Goal: Contribute content

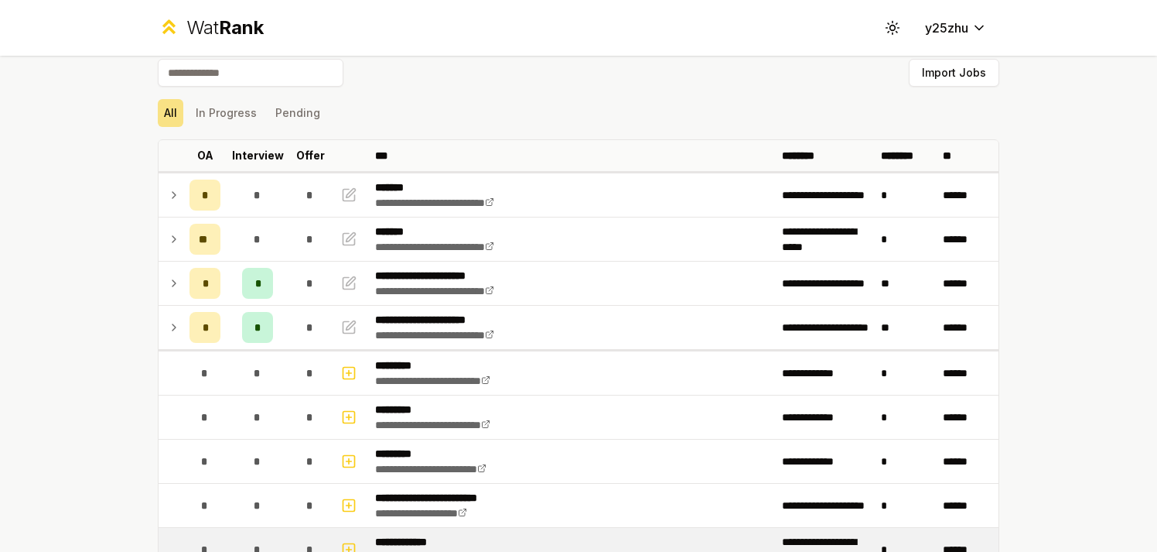
scroll to position [9, 0]
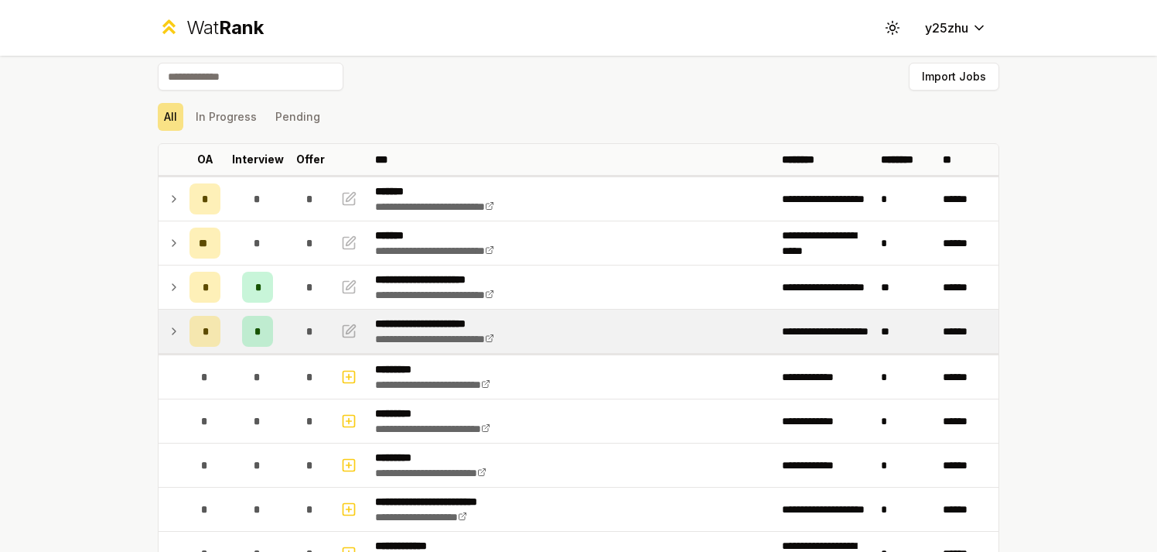
click at [170, 337] on icon at bounding box center [174, 331] width 12 height 19
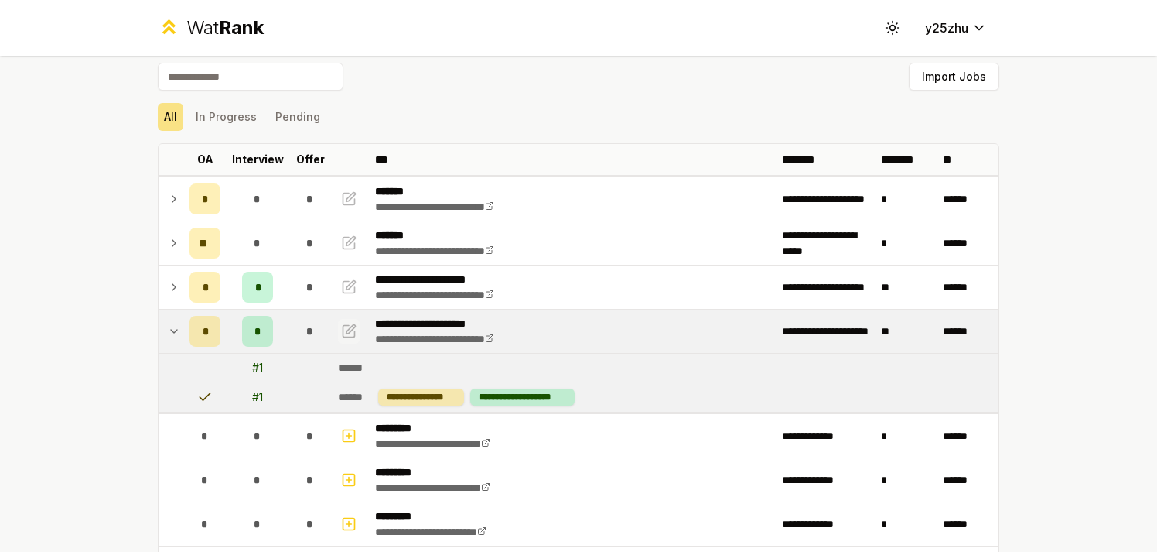
click at [344, 329] on icon "button" at bounding box center [348, 331] width 15 height 19
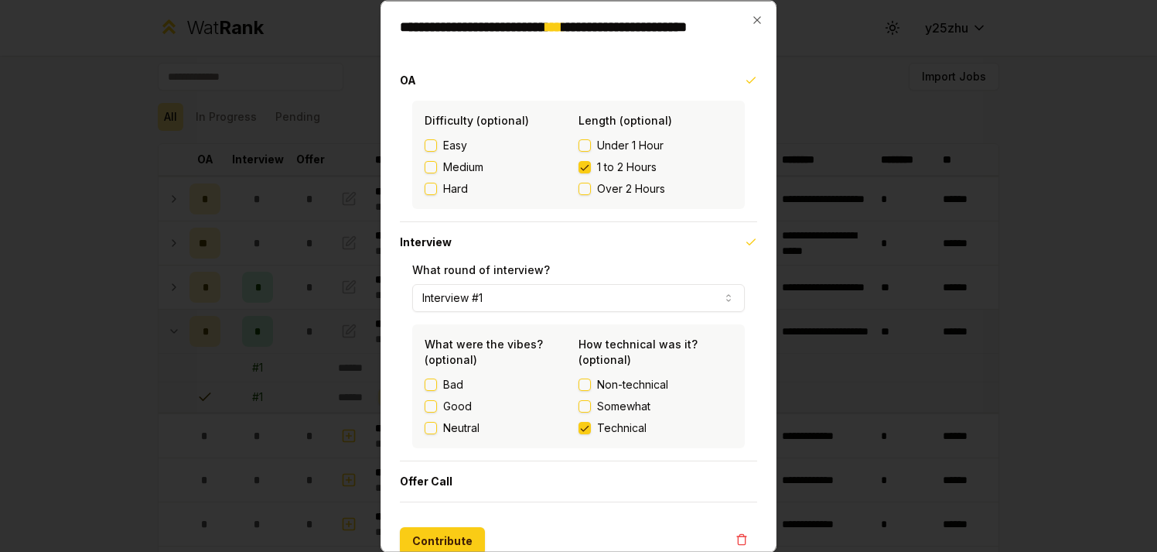
click at [580, 166] on button "1 to 2 Hours" at bounding box center [585, 166] width 12 height 12
click at [451, 534] on button "Contribute" at bounding box center [442, 540] width 85 height 28
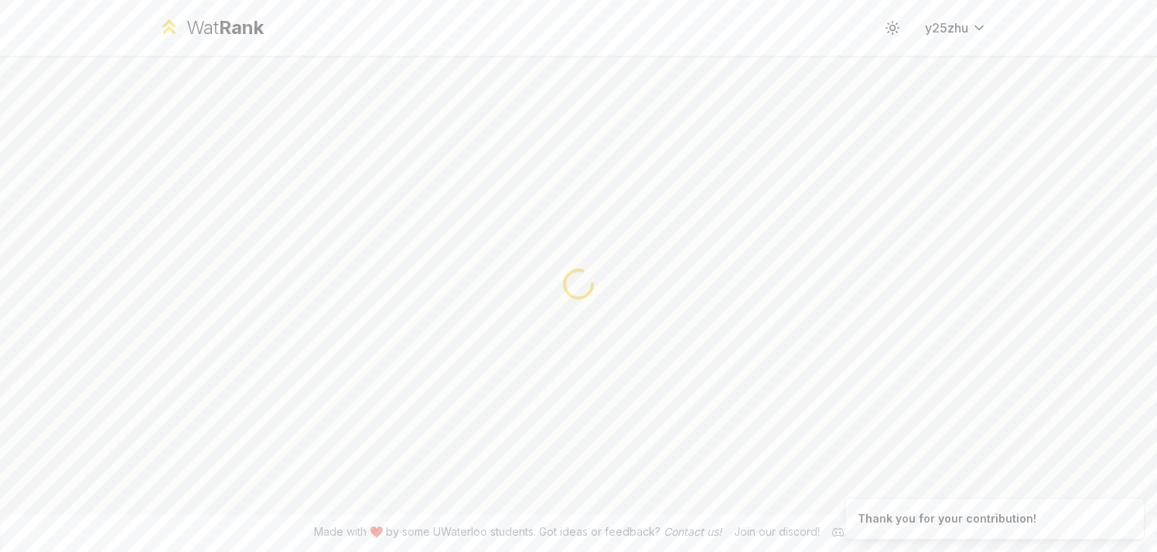
scroll to position [0, 0]
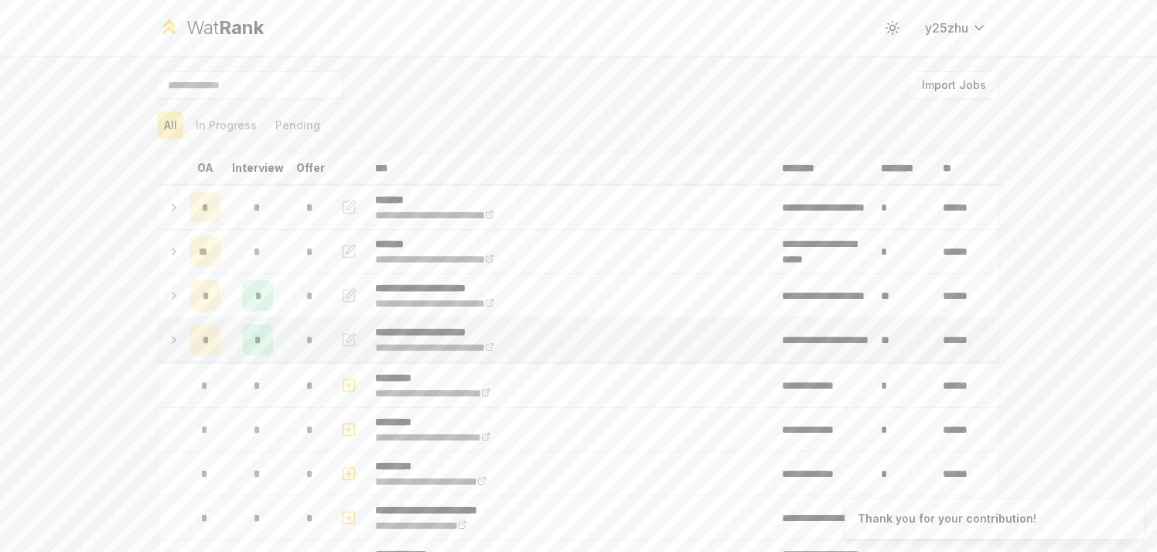
click at [176, 338] on td at bounding box center [171, 339] width 25 height 43
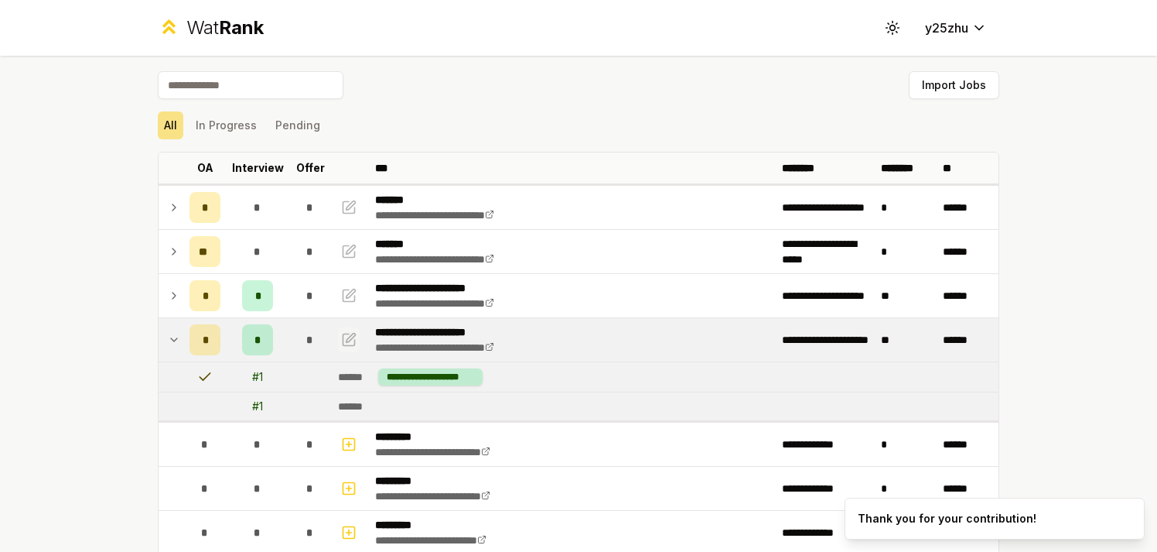
click at [344, 336] on icon "button" at bounding box center [350, 339] width 12 height 12
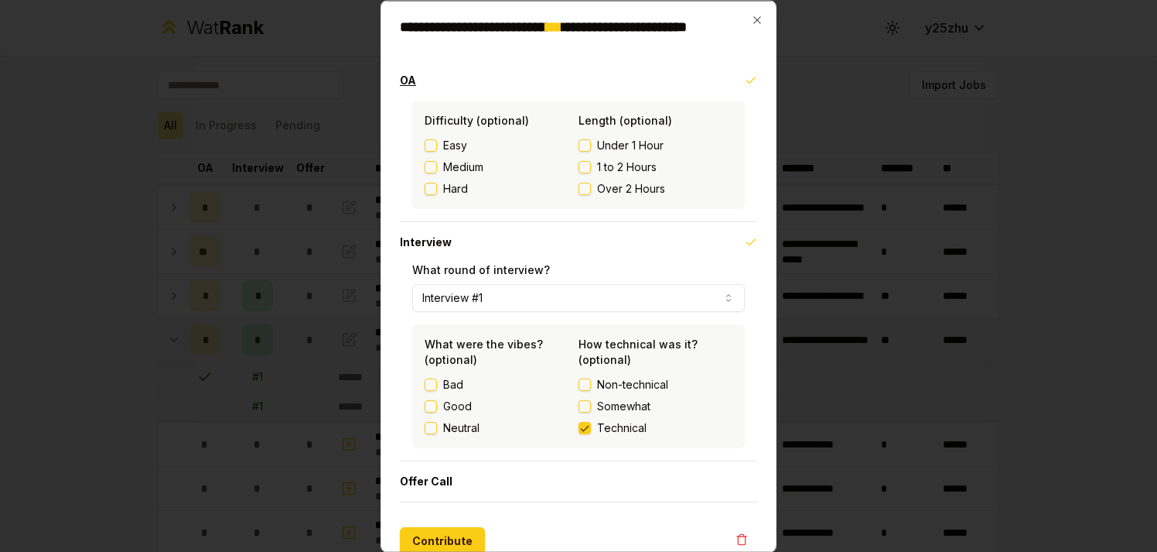
click at [734, 87] on button "OA" at bounding box center [578, 80] width 357 height 40
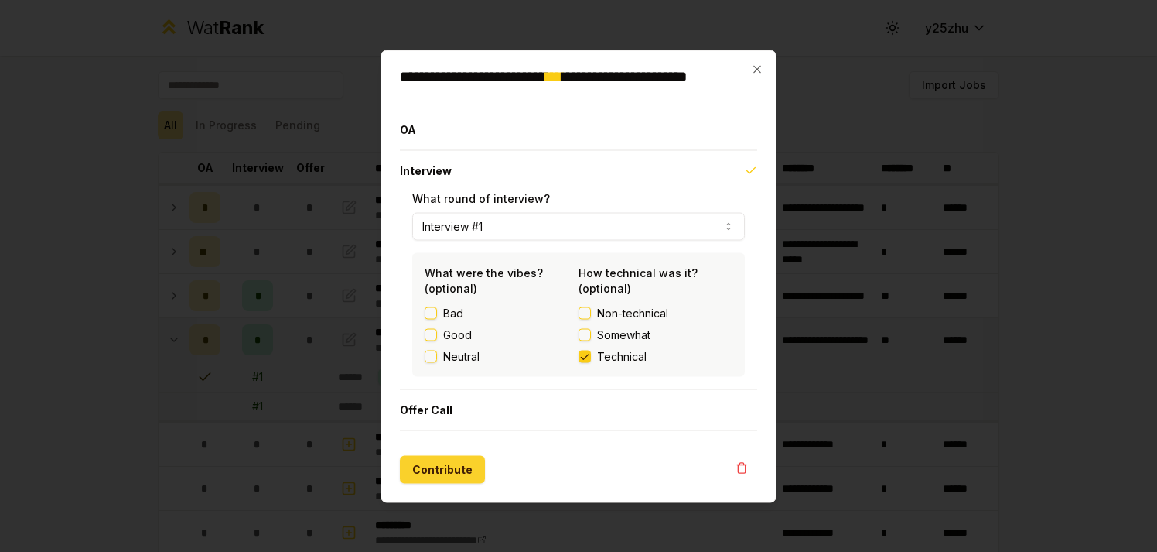
click at [430, 470] on button "Contribute" at bounding box center [442, 469] width 85 height 28
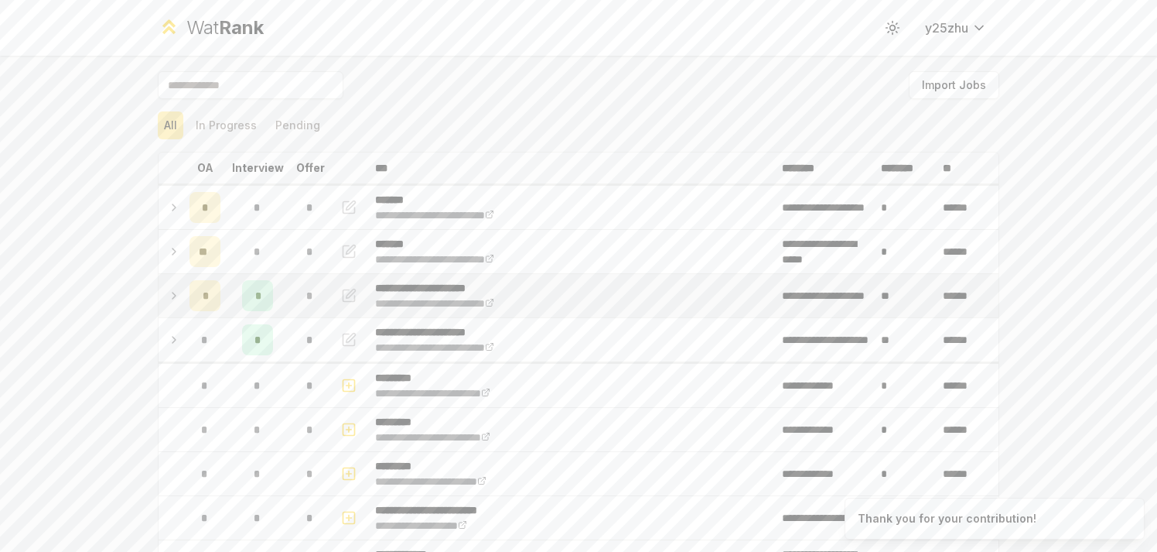
click at [201, 296] on div "*" at bounding box center [205, 295] width 31 height 31
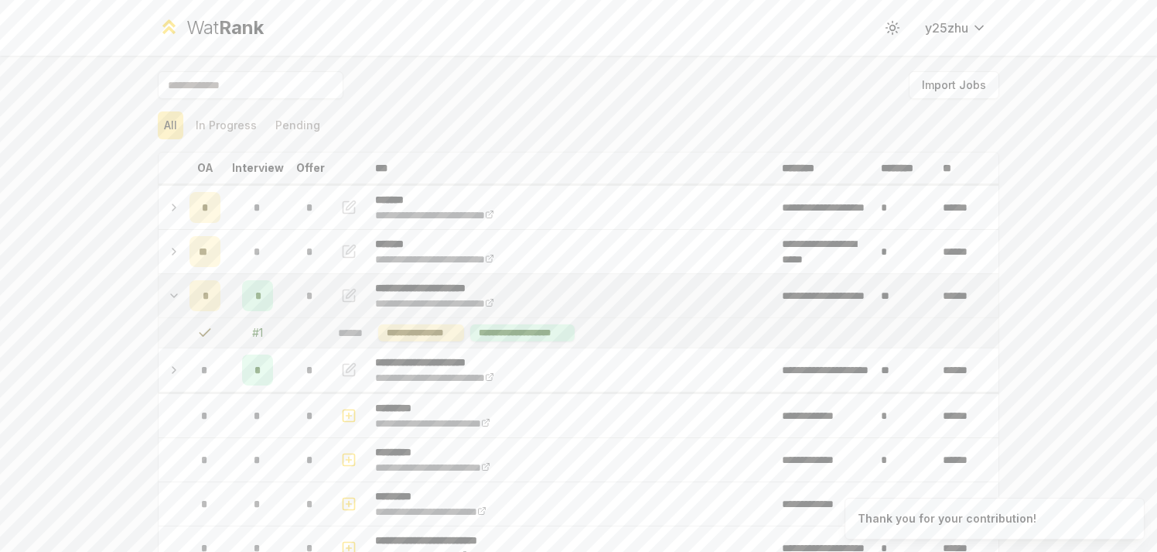
click at [204, 335] on icon at bounding box center [204, 332] width 15 height 15
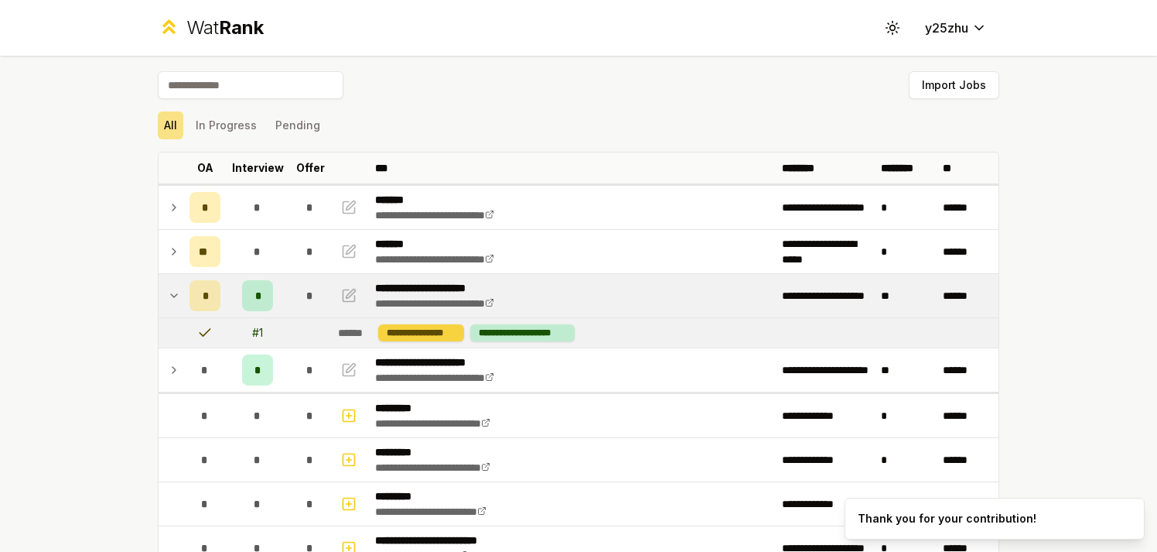
click at [388, 333] on div "**********" at bounding box center [421, 332] width 86 height 17
click at [203, 296] on span "*" at bounding box center [205, 295] width 5 height 15
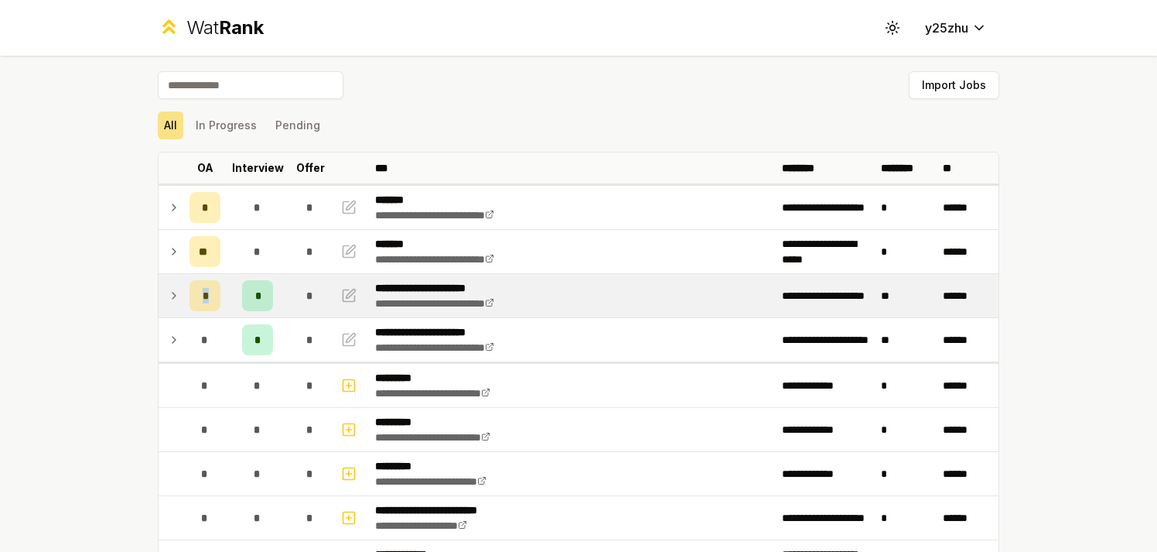
click at [203, 296] on span "*" at bounding box center [205, 295] width 5 height 15
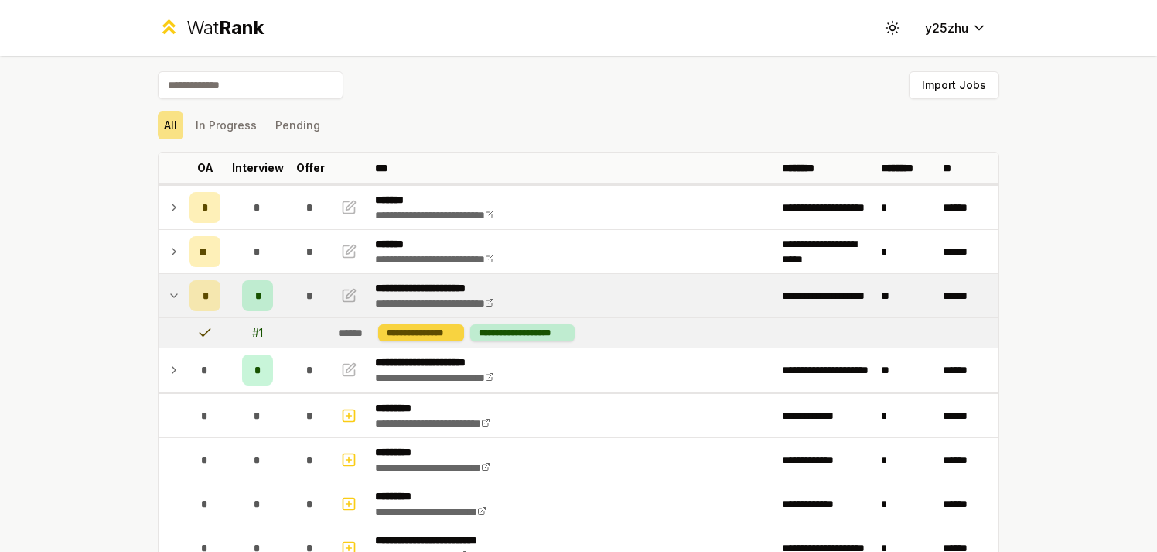
click at [419, 334] on div "**********" at bounding box center [421, 332] width 86 height 17
click at [352, 294] on button "button" at bounding box center [349, 295] width 22 height 25
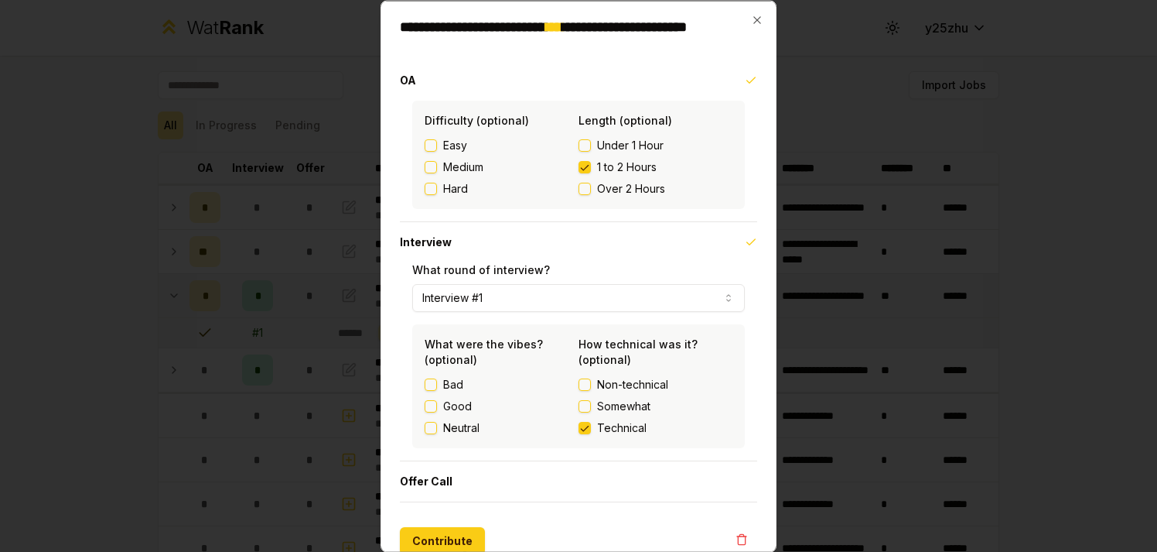
click at [583, 166] on button "1 to 2 Hours" at bounding box center [585, 166] width 12 height 12
click at [745, 79] on icon "button" at bounding box center [751, 80] width 12 height 12
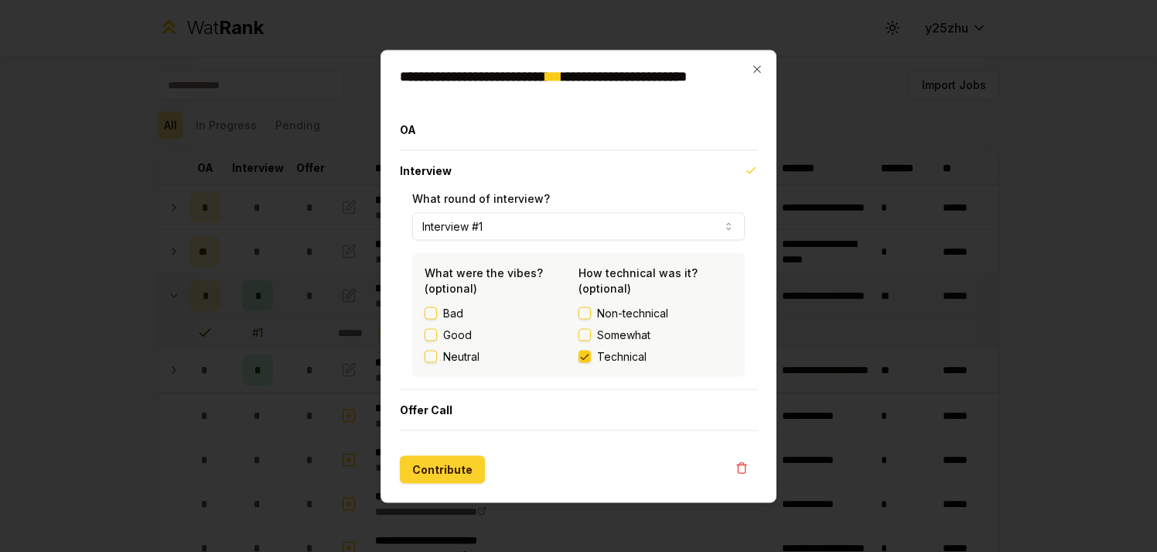
click at [430, 474] on button "Contribute" at bounding box center [442, 469] width 85 height 28
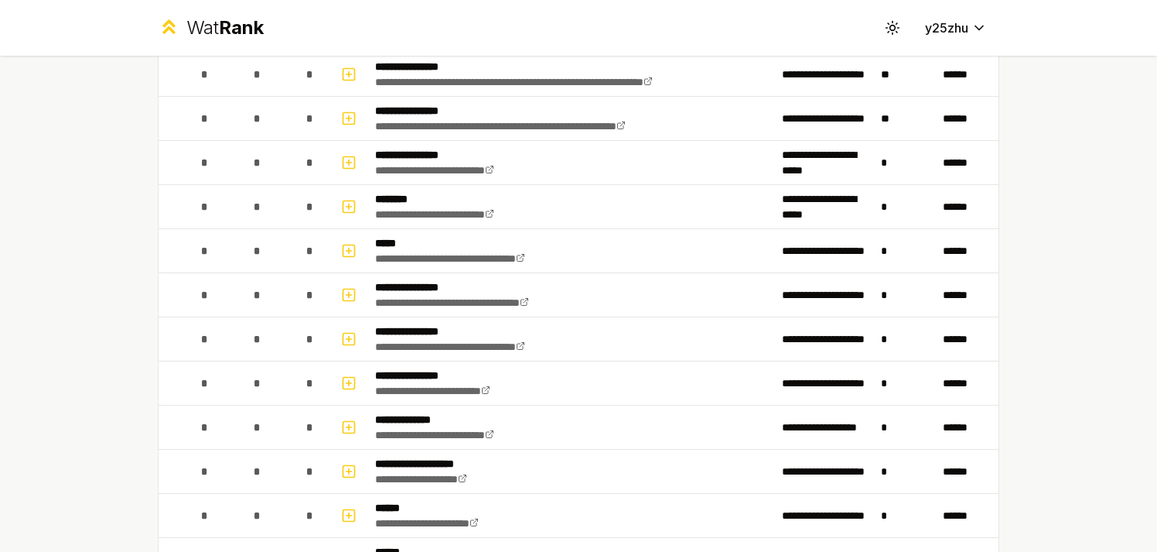
scroll to position [573, 0]
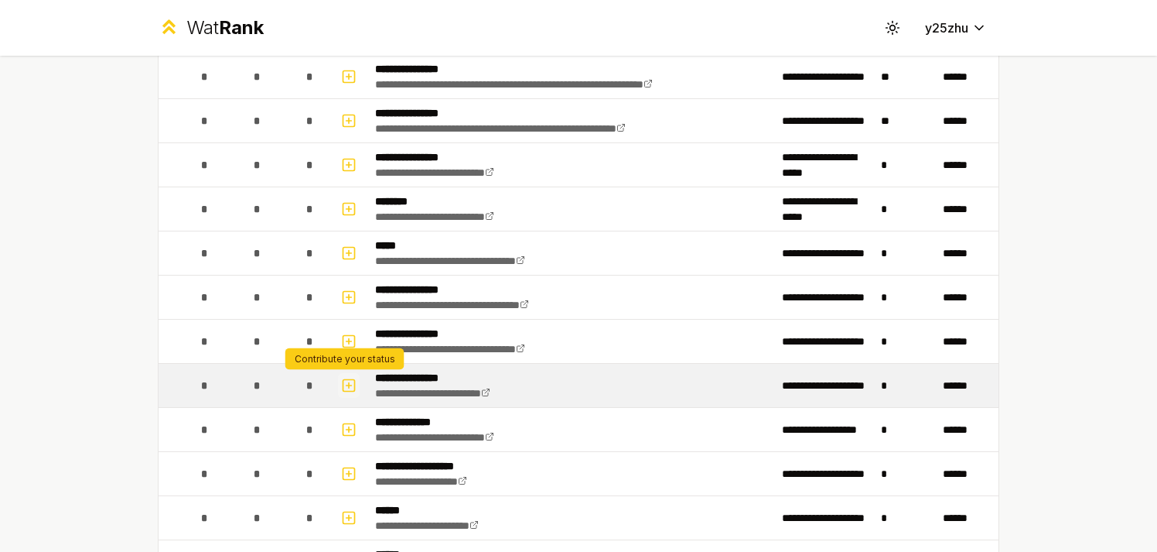
click at [345, 386] on icon "button" at bounding box center [348, 385] width 15 height 19
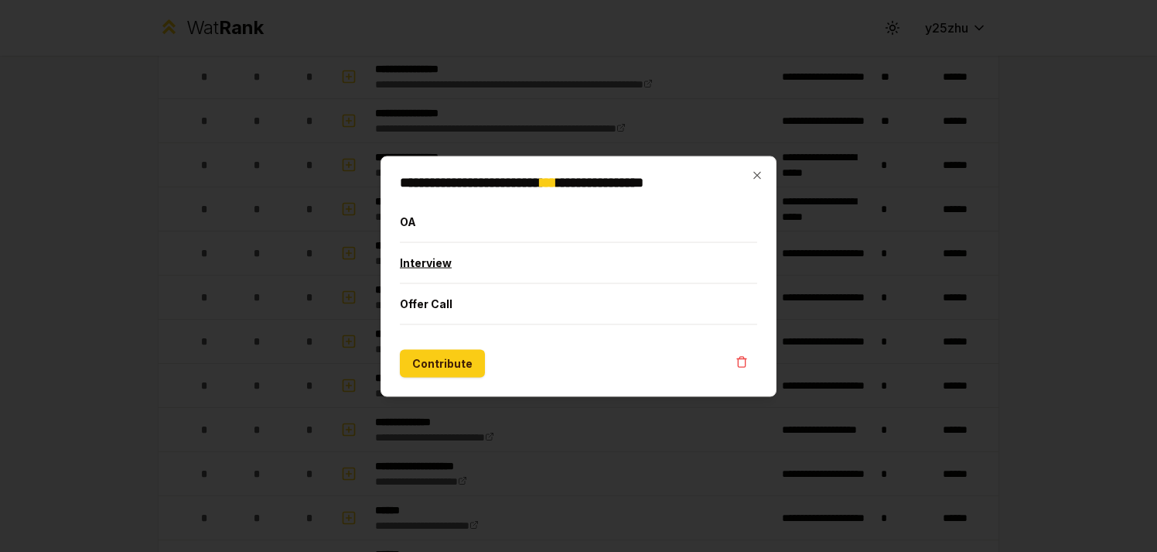
click at [452, 264] on button "Interview" at bounding box center [578, 262] width 357 height 40
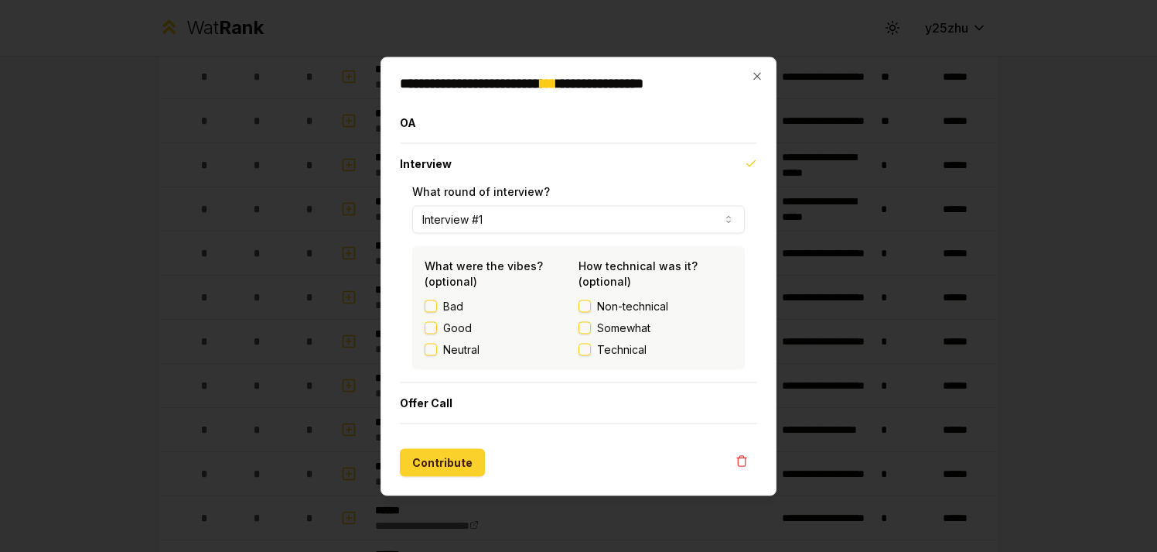
click at [444, 463] on button "Contribute" at bounding box center [442, 462] width 85 height 28
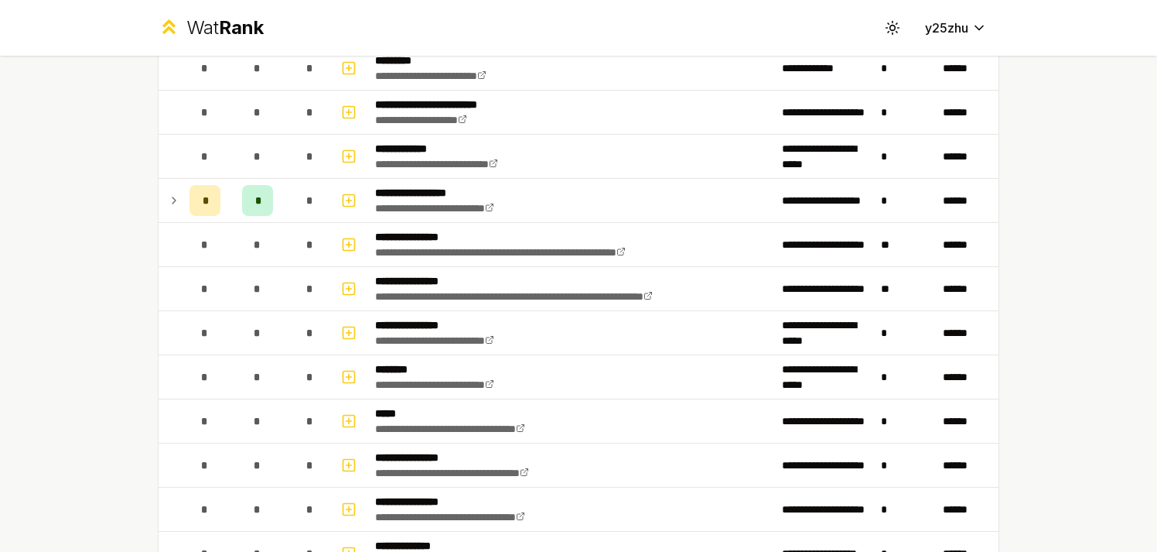
scroll to position [0, 0]
